Goal: Ask a question

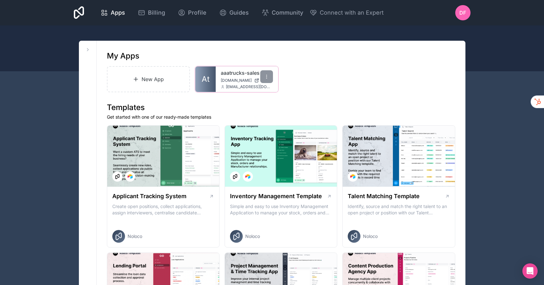
click at [218, 76] on div "aaatrucks-sales [DOMAIN_NAME] [EMAIL_ADDRESS][DOMAIN_NAME]" at bounding box center [247, 79] width 62 height 25
click at [235, 80] on span "[DOMAIN_NAME]" at bounding box center [236, 80] width 31 height 5
click at [534, 269] on div "Open Intercom Messenger" at bounding box center [530, 271] width 17 height 17
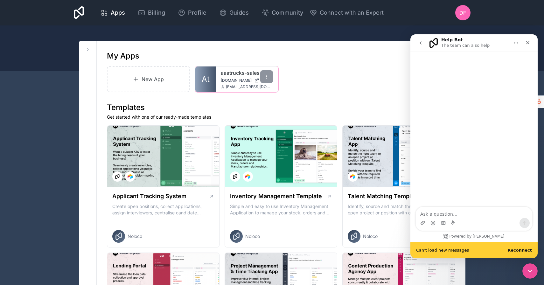
click at [242, 78] on span "[DOMAIN_NAME]" at bounding box center [236, 80] width 31 height 5
click at [457, 212] on textarea "Ask a question…" at bounding box center [474, 212] width 116 height 11
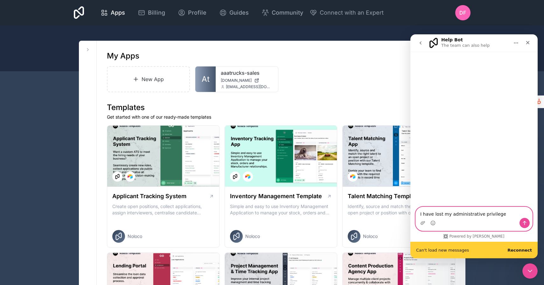
type textarea "I have lost my administrative privileges"
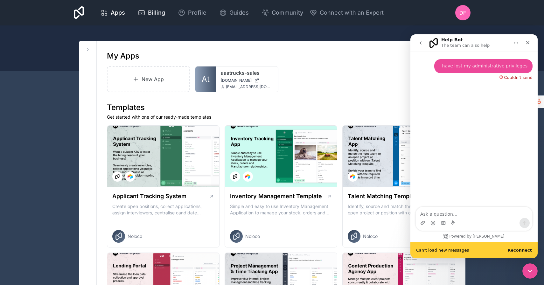
click at [160, 13] on span "Billing" at bounding box center [156, 12] width 17 height 9
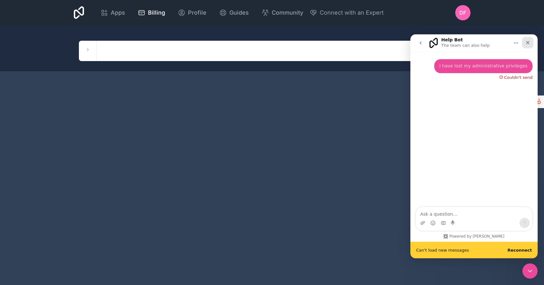
click at [529, 42] on icon "Close" at bounding box center [528, 42] width 5 height 5
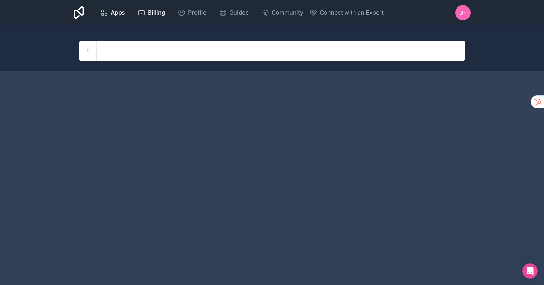
click at [117, 13] on span "Apps" at bounding box center [118, 12] width 14 height 9
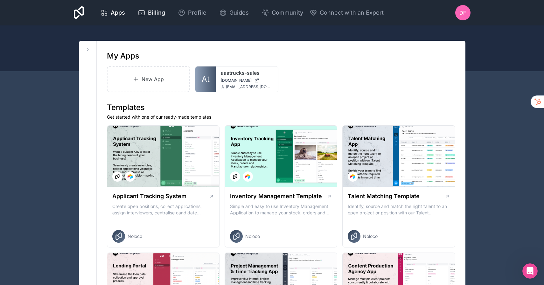
click at [161, 16] on span "Billing" at bounding box center [156, 12] width 17 height 9
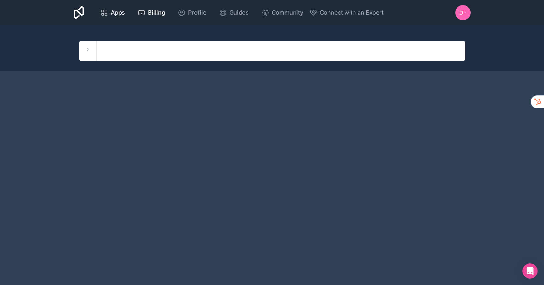
click at [120, 12] on span "Apps" at bounding box center [118, 12] width 14 height 9
